Goal: Information Seeking & Learning: Get advice/opinions

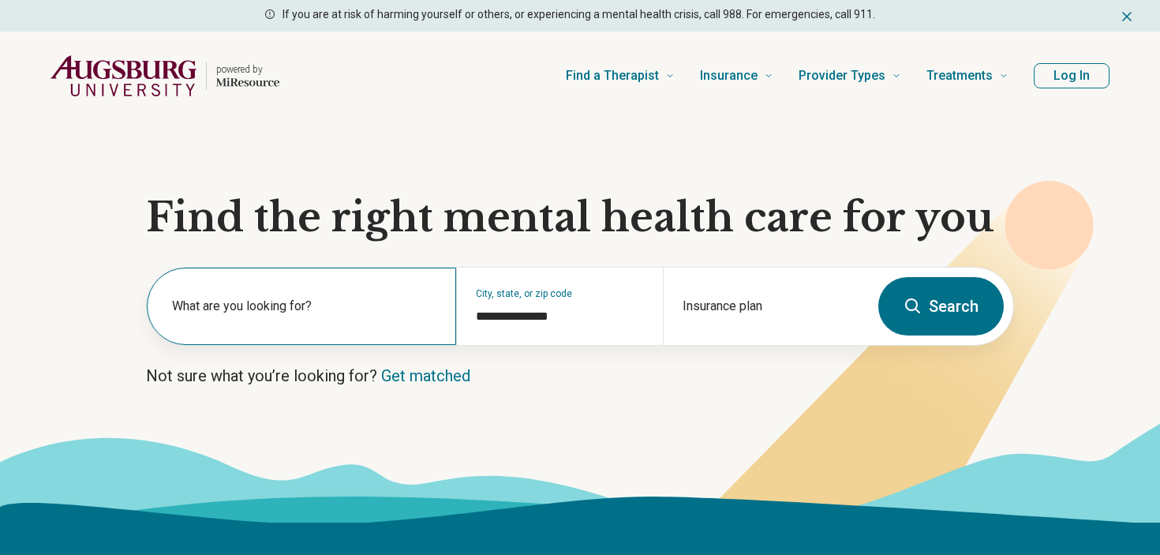
click at [389, 295] on div "What are you looking for?" at bounding box center [301, 306] width 309 height 77
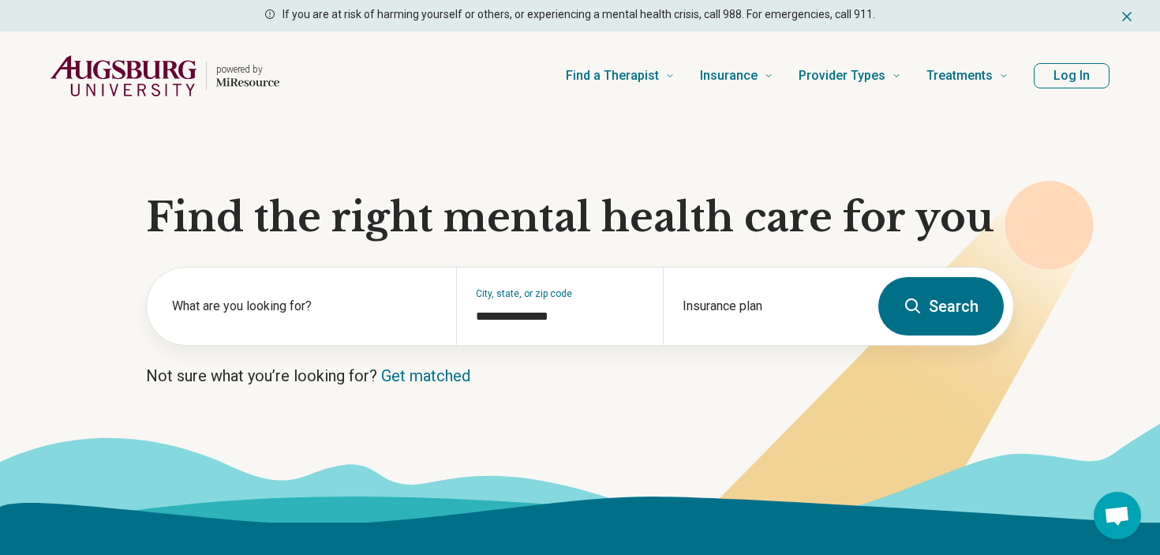
click at [377, 359] on section "**********" at bounding box center [580, 321] width 1160 height 403
click at [418, 371] on link "Get matched" at bounding box center [425, 375] width 89 height 19
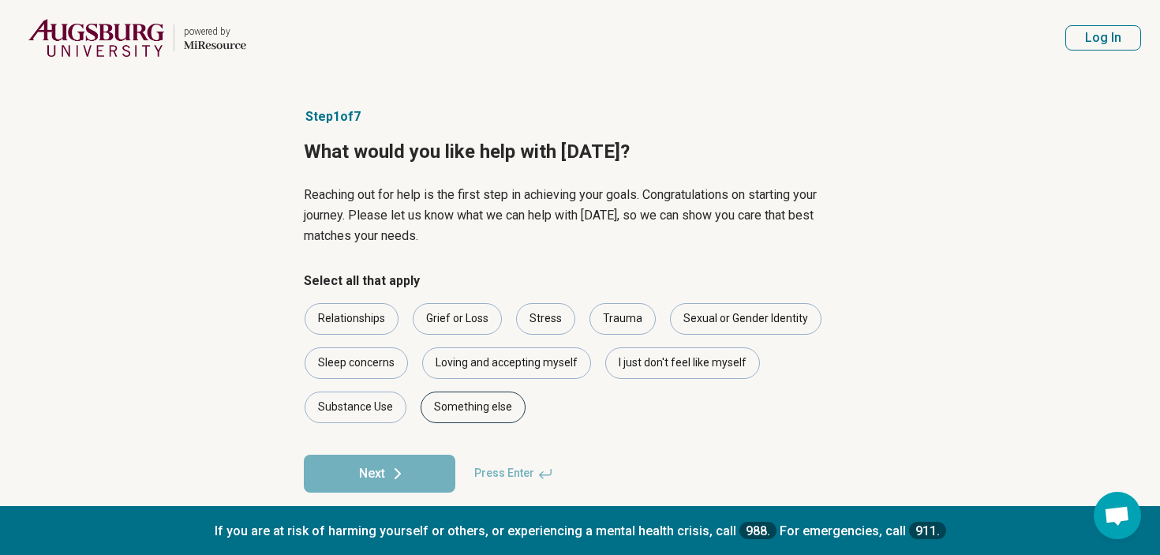
click at [474, 411] on div "Something else" at bounding box center [473, 408] width 105 height 32
click at [439, 472] on button "Next" at bounding box center [380, 474] width 152 height 38
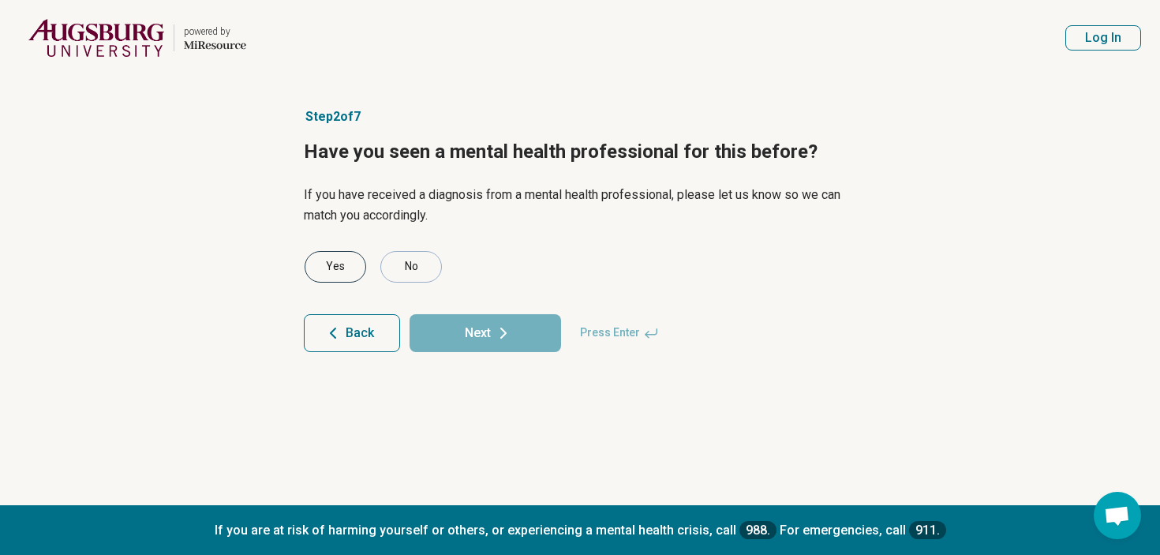
click at [347, 275] on div "Yes" at bounding box center [336, 267] width 62 height 32
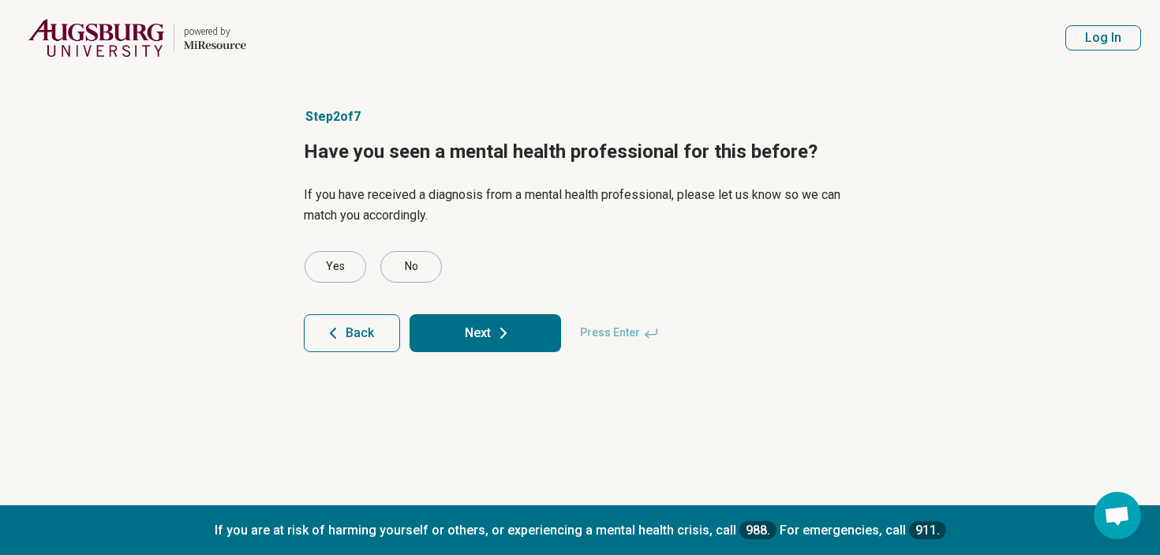
click at [463, 339] on button "Next" at bounding box center [486, 333] width 152 height 38
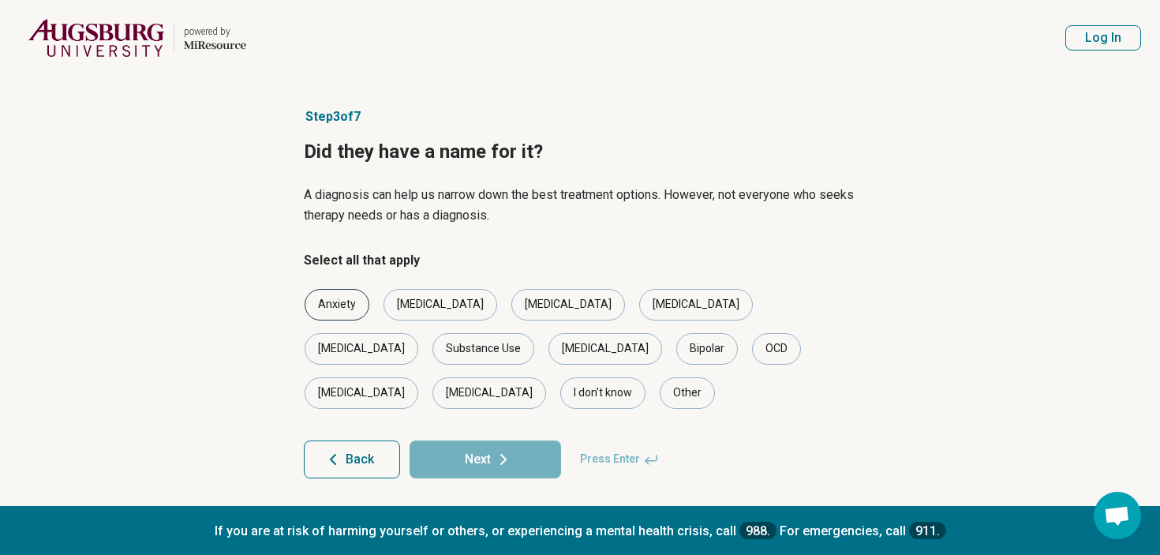
click at [352, 309] on div "Anxiety" at bounding box center [337, 305] width 65 height 32
click at [459, 440] on button "Next" at bounding box center [486, 459] width 152 height 38
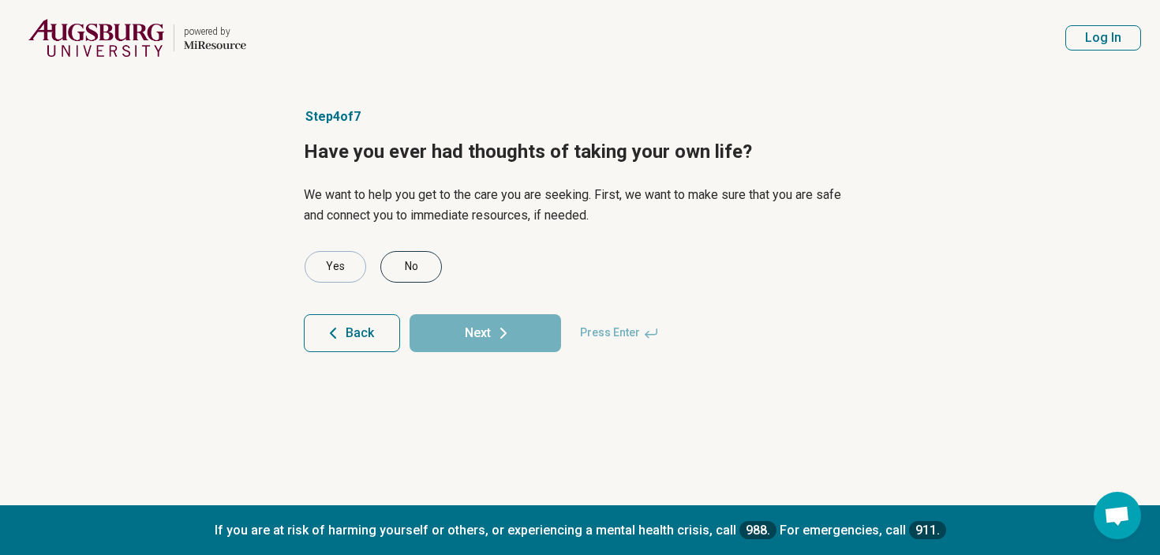
click at [398, 267] on div "No" at bounding box center [411, 267] width 62 height 32
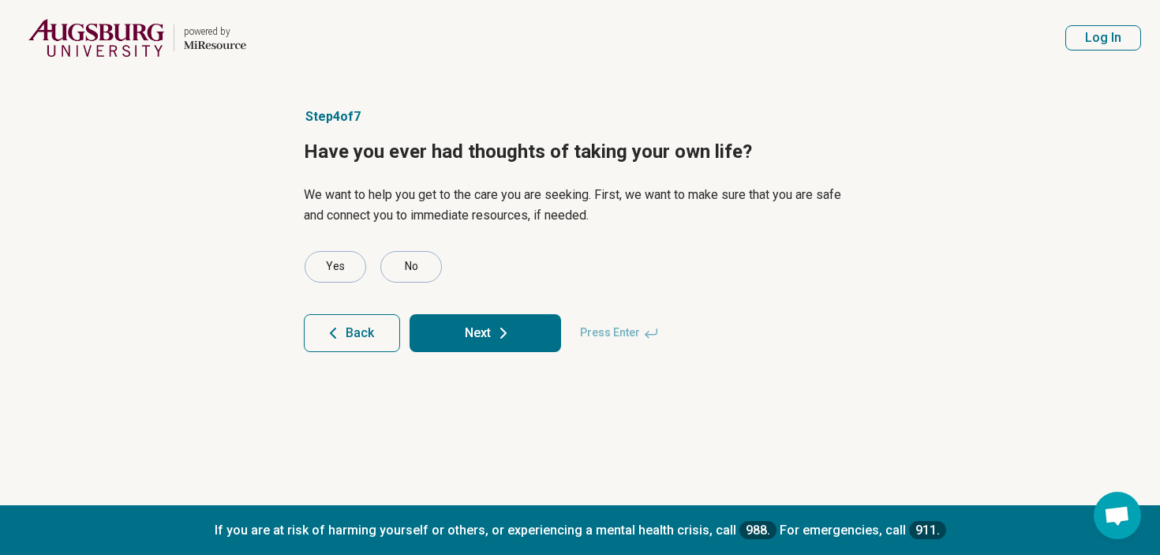
click at [472, 342] on button "Next" at bounding box center [486, 333] width 152 height 38
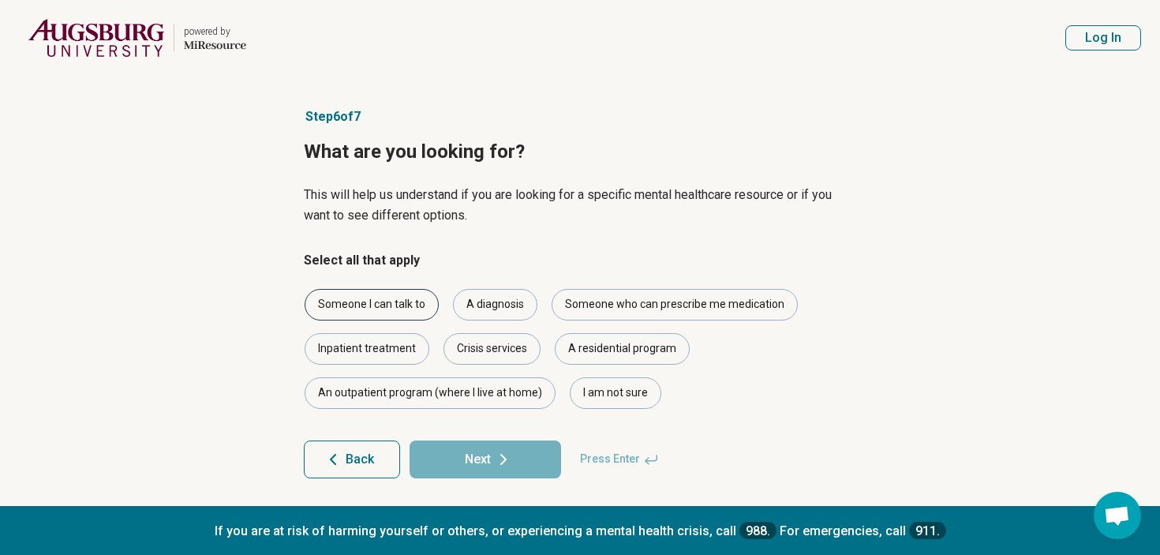
click at [408, 305] on div "Someone I can talk to" at bounding box center [372, 305] width 134 height 32
click at [515, 450] on button "Next" at bounding box center [486, 459] width 152 height 38
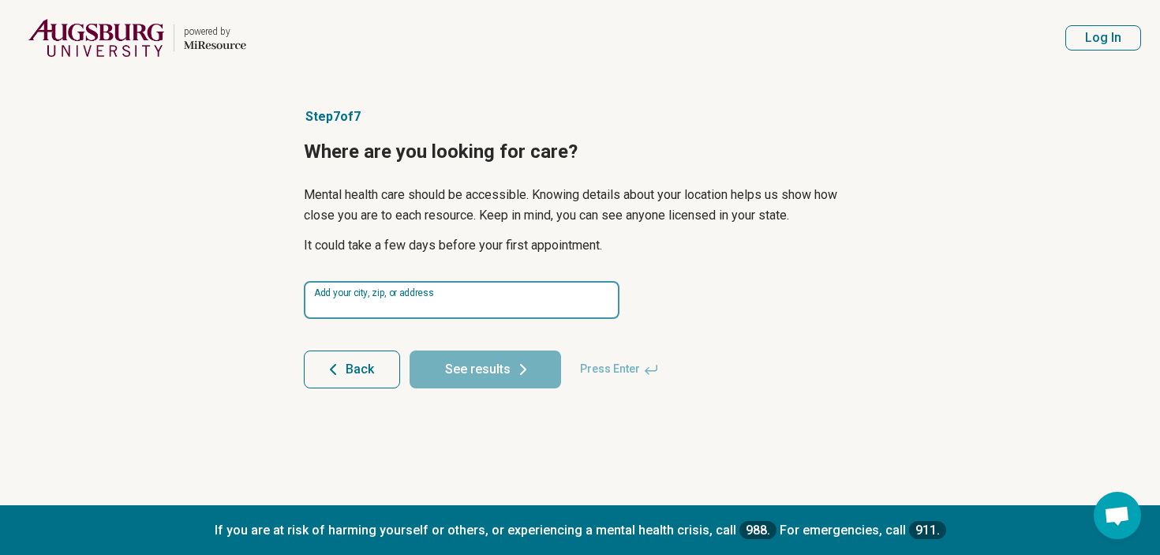
click at [454, 306] on input at bounding box center [462, 300] width 316 height 38
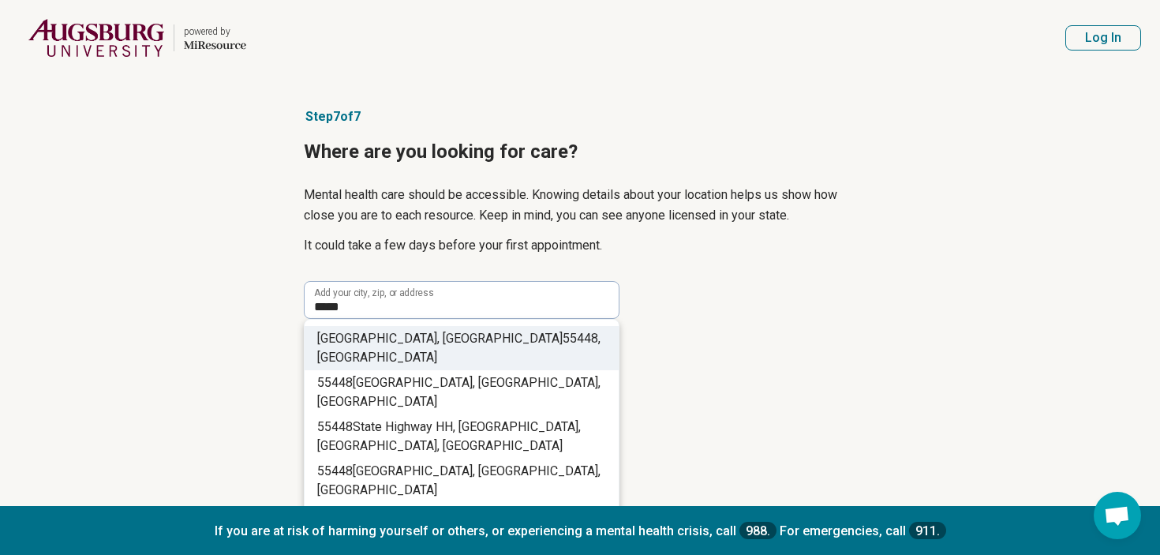
click at [486, 346] on li "[GEOGRAPHIC_DATA] , [GEOGRAPHIC_DATA]" at bounding box center [462, 348] width 314 height 44
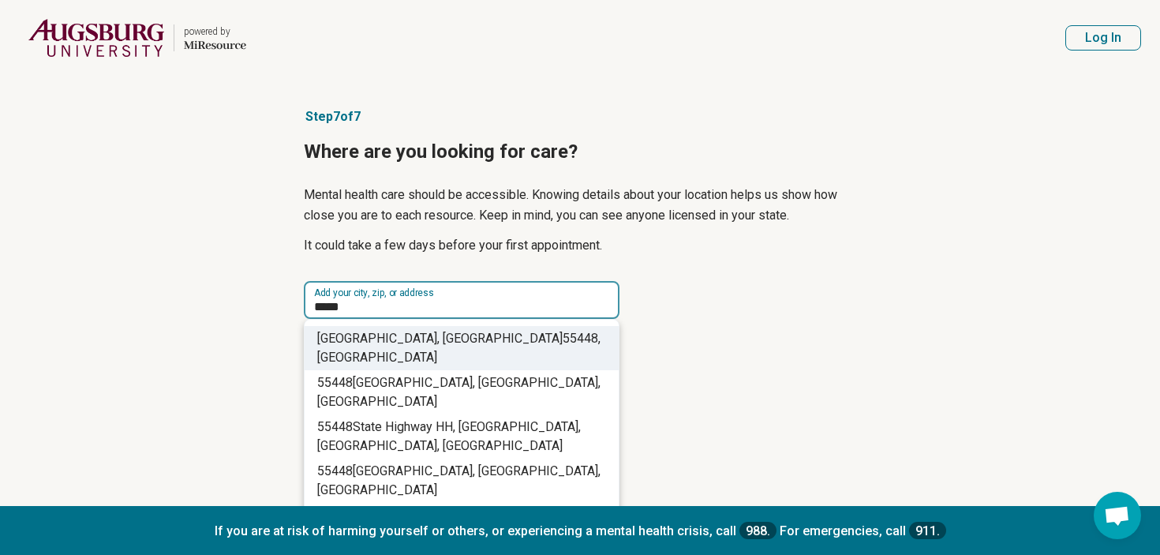
type input "**********"
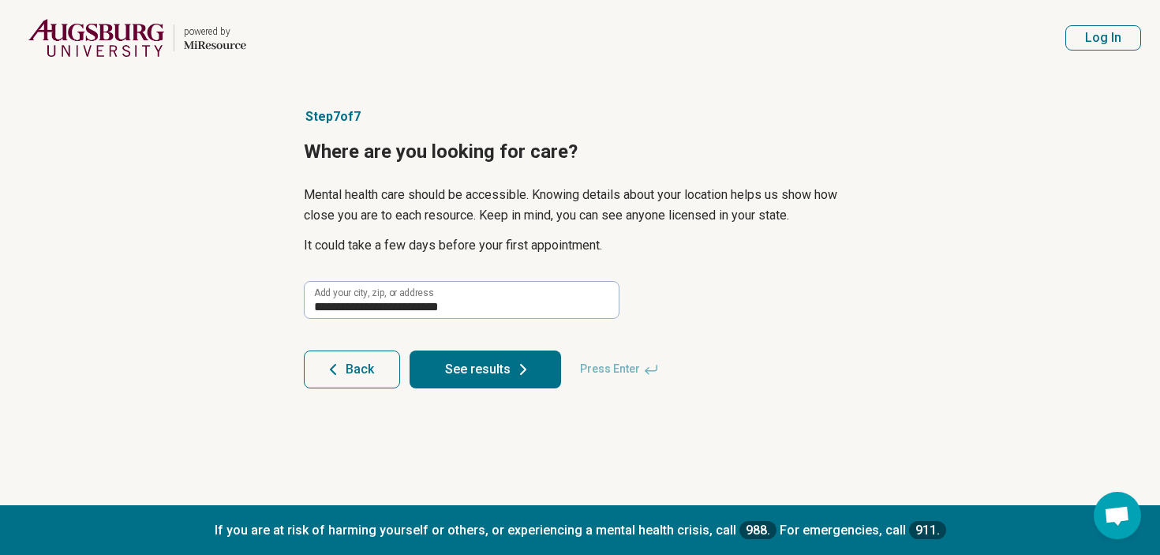
click at [497, 380] on button "See results" at bounding box center [486, 369] width 152 height 38
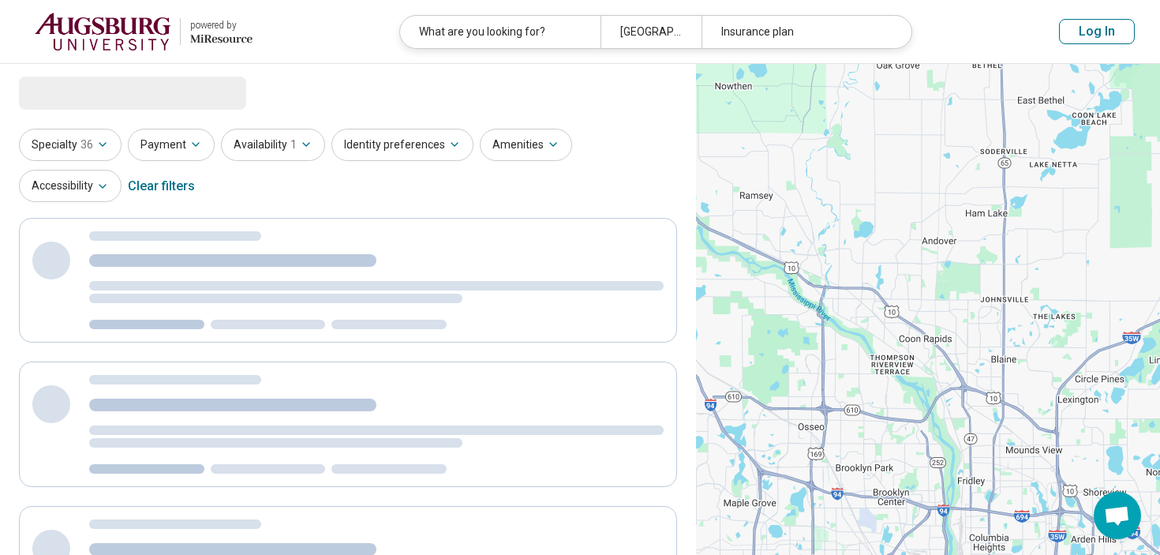
select select "***"
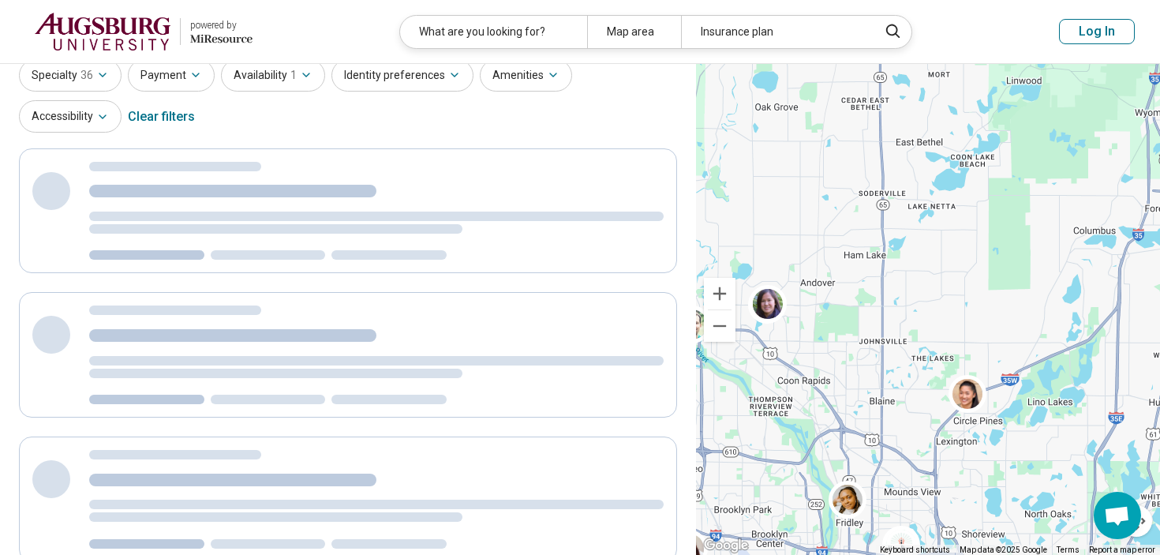
scroll to position [2, 0]
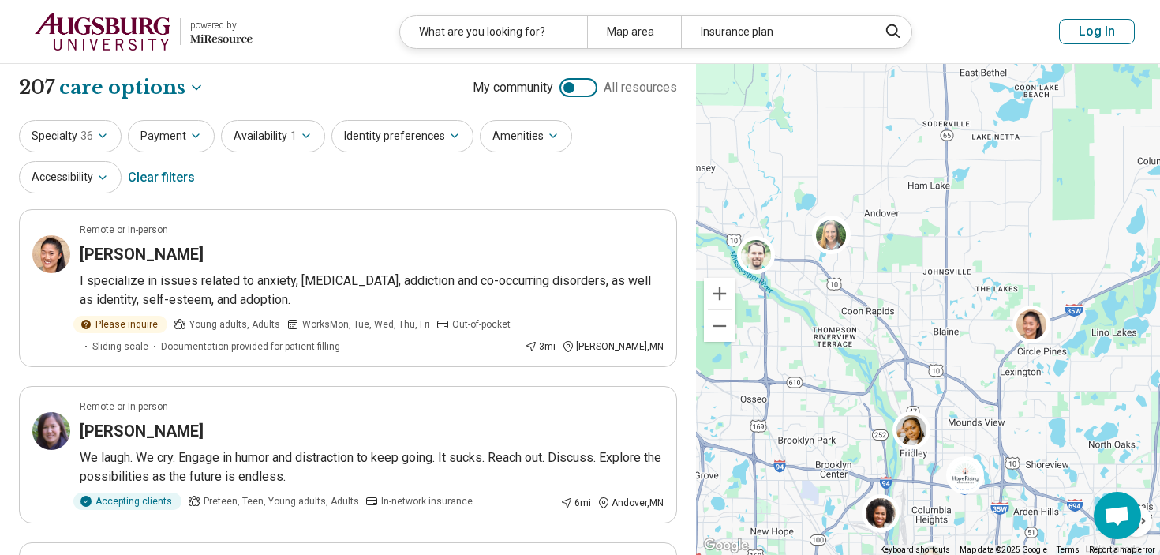
drag, startPoint x: 855, startPoint y: 353, endPoint x: 920, endPoint y: 282, distance: 96.6
click at [920, 282] on div at bounding box center [928, 310] width 464 height 492
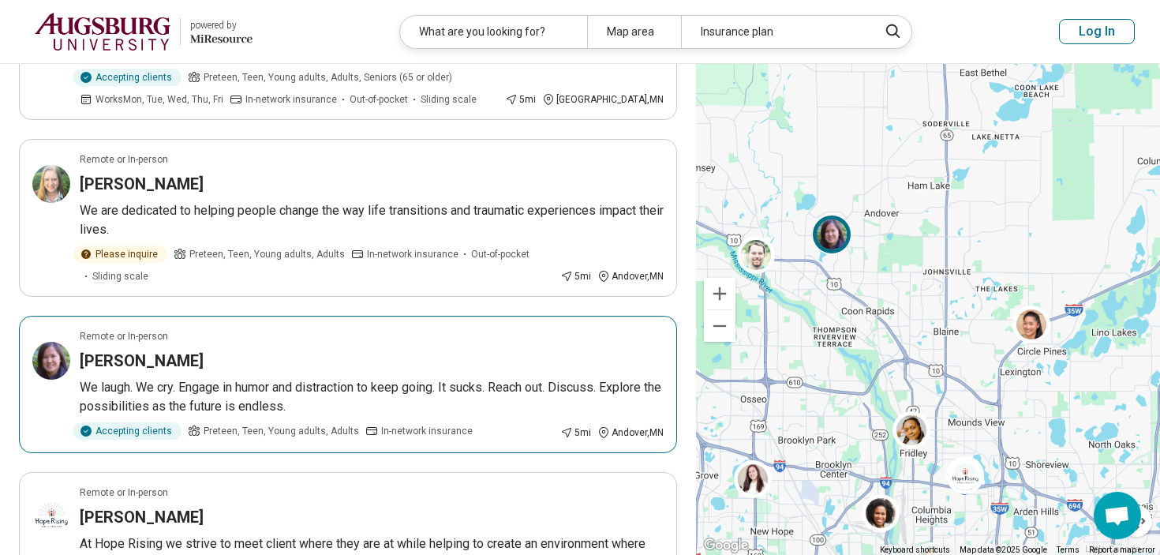
scroll to position [432, 0]
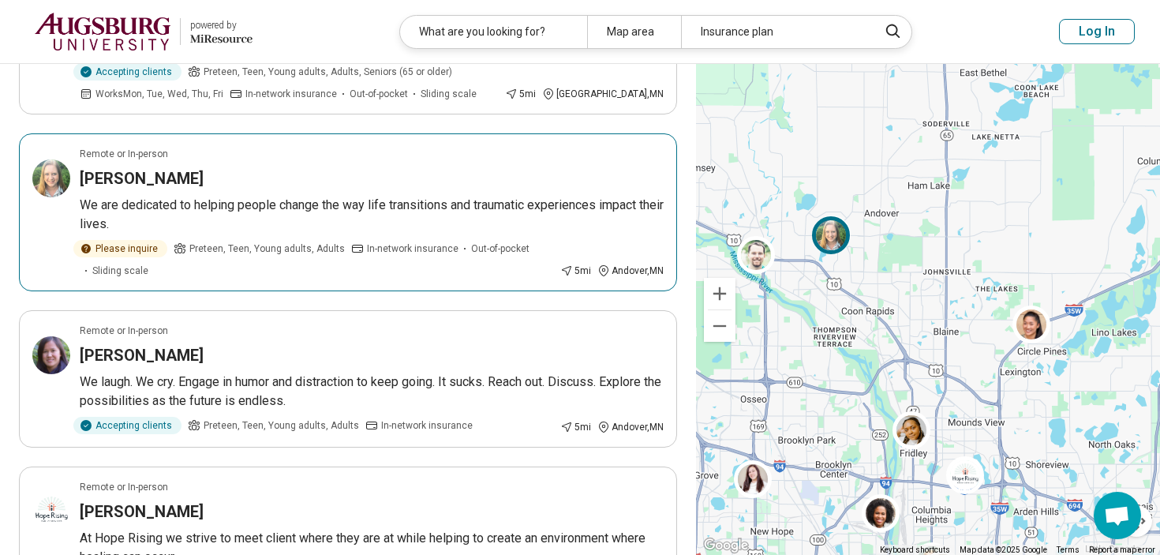
click at [495, 208] on p "We are dedicated to helping people change the way life transitions and traumati…" at bounding box center [372, 215] width 584 height 38
